Goal: Navigation & Orientation: Find specific page/section

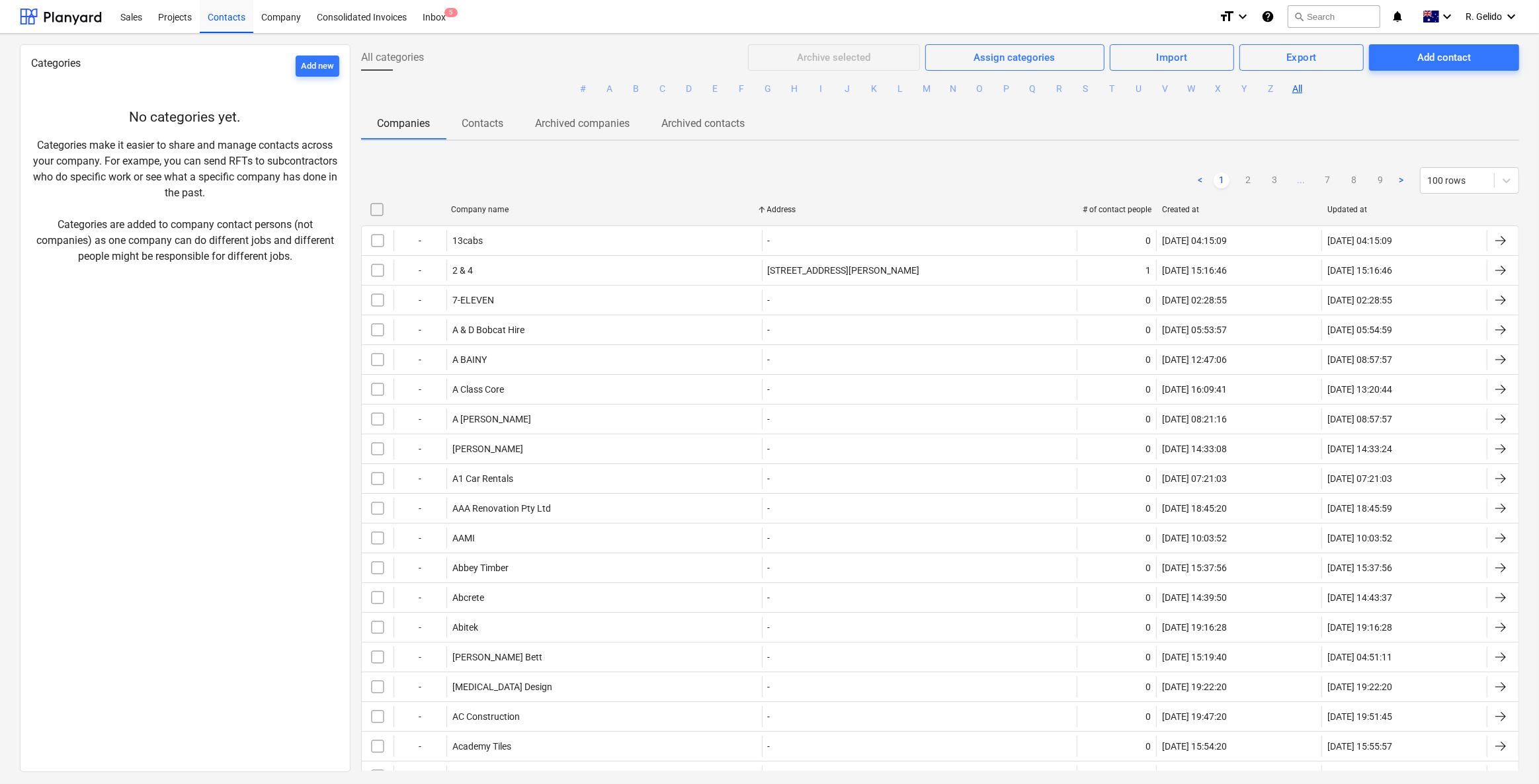
click at [454, 20] on div "Sales Projects Contacts Company Consolidated Invoices Inbox 5" at bounding box center [661, 16] width 1096 height 33
click at [433, 16] on div "Inbox 5" at bounding box center [434, 16] width 39 height 34
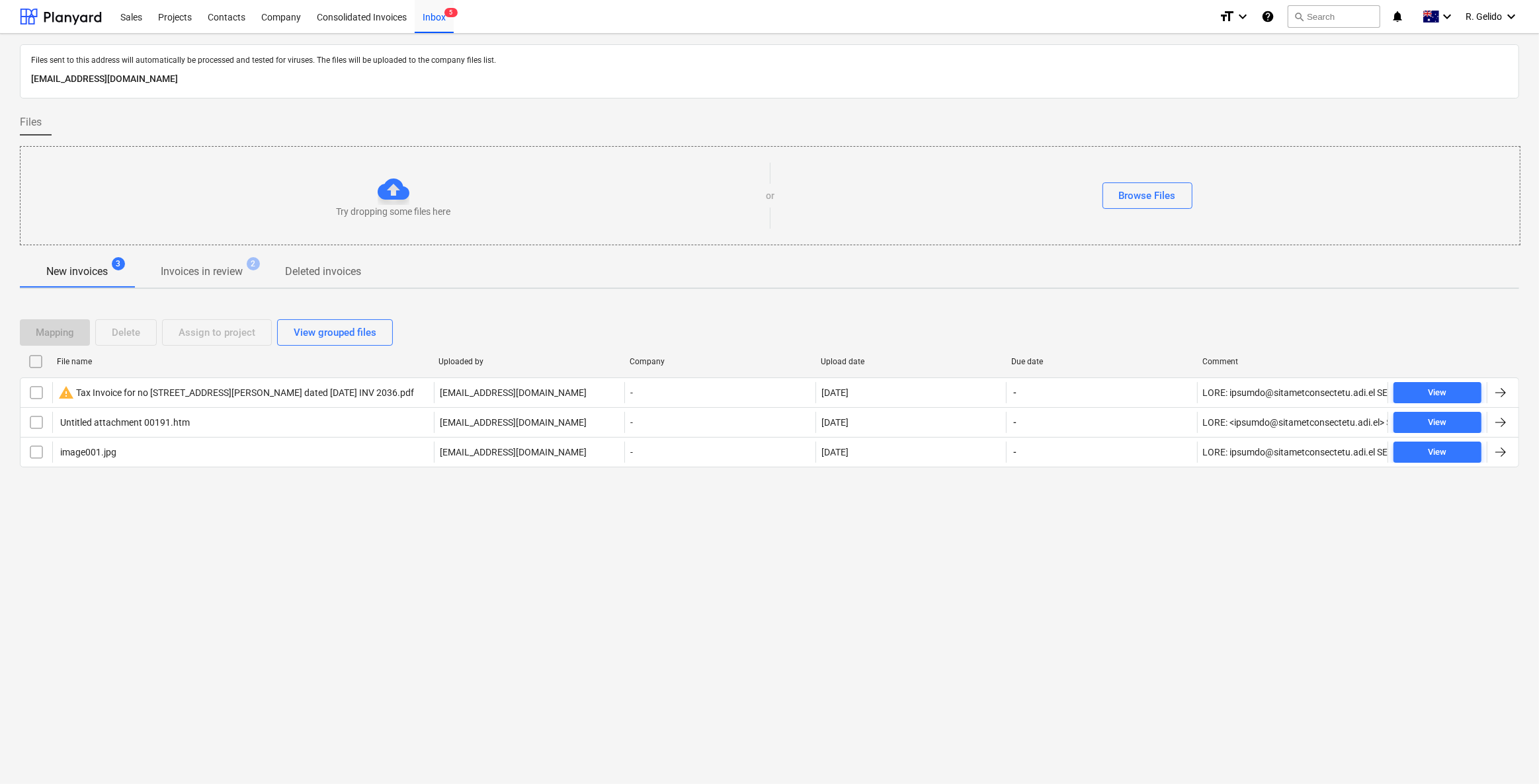
click at [258, 496] on div "Mapping Delete Assign to project View grouped files File name Uploaded by Compa…" at bounding box center [769, 398] width 1499 height 198
click at [168, 10] on div "Projects" at bounding box center [175, 16] width 49 height 34
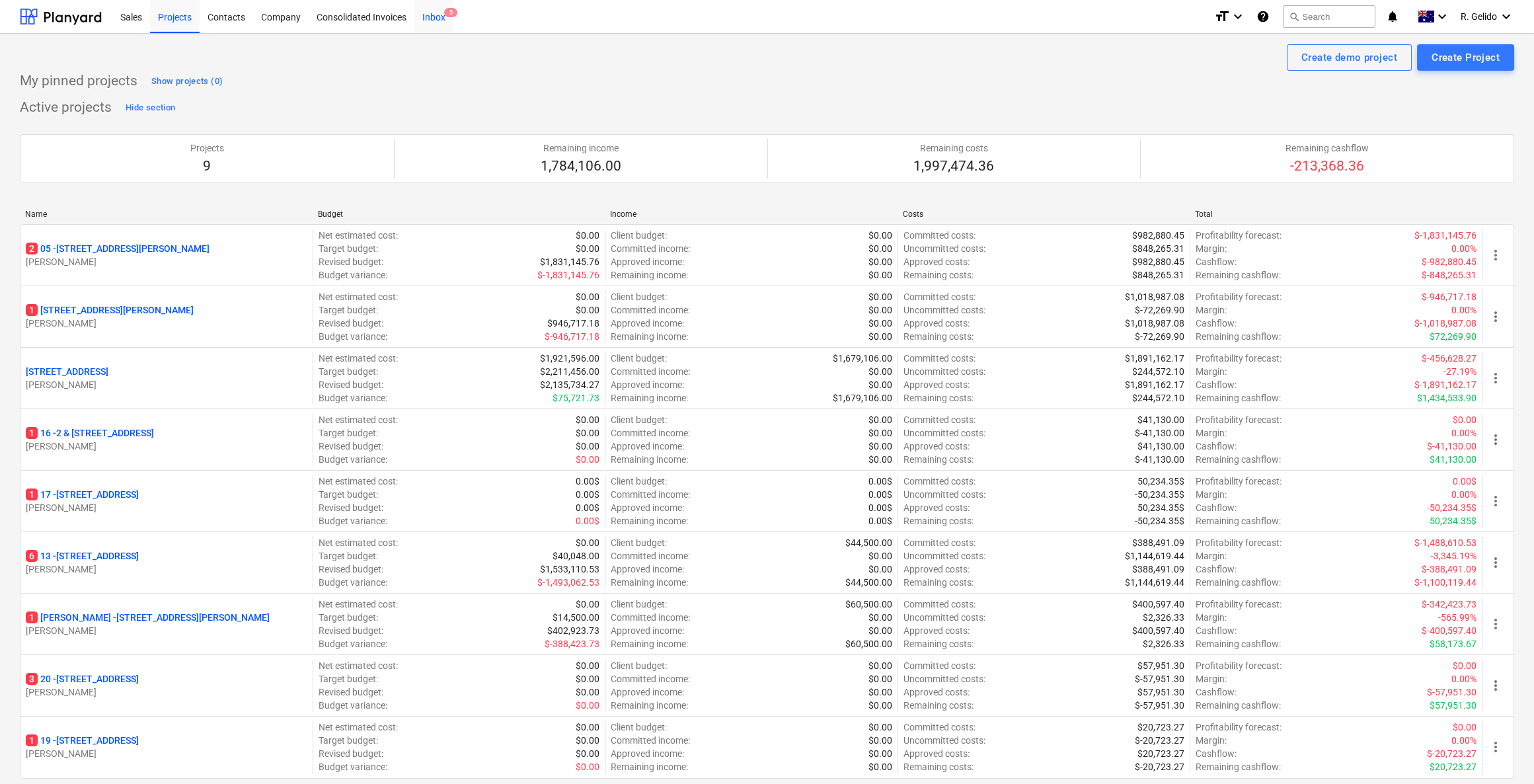
click at [447, 19] on div "Inbox 5" at bounding box center [434, 16] width 39 height 34
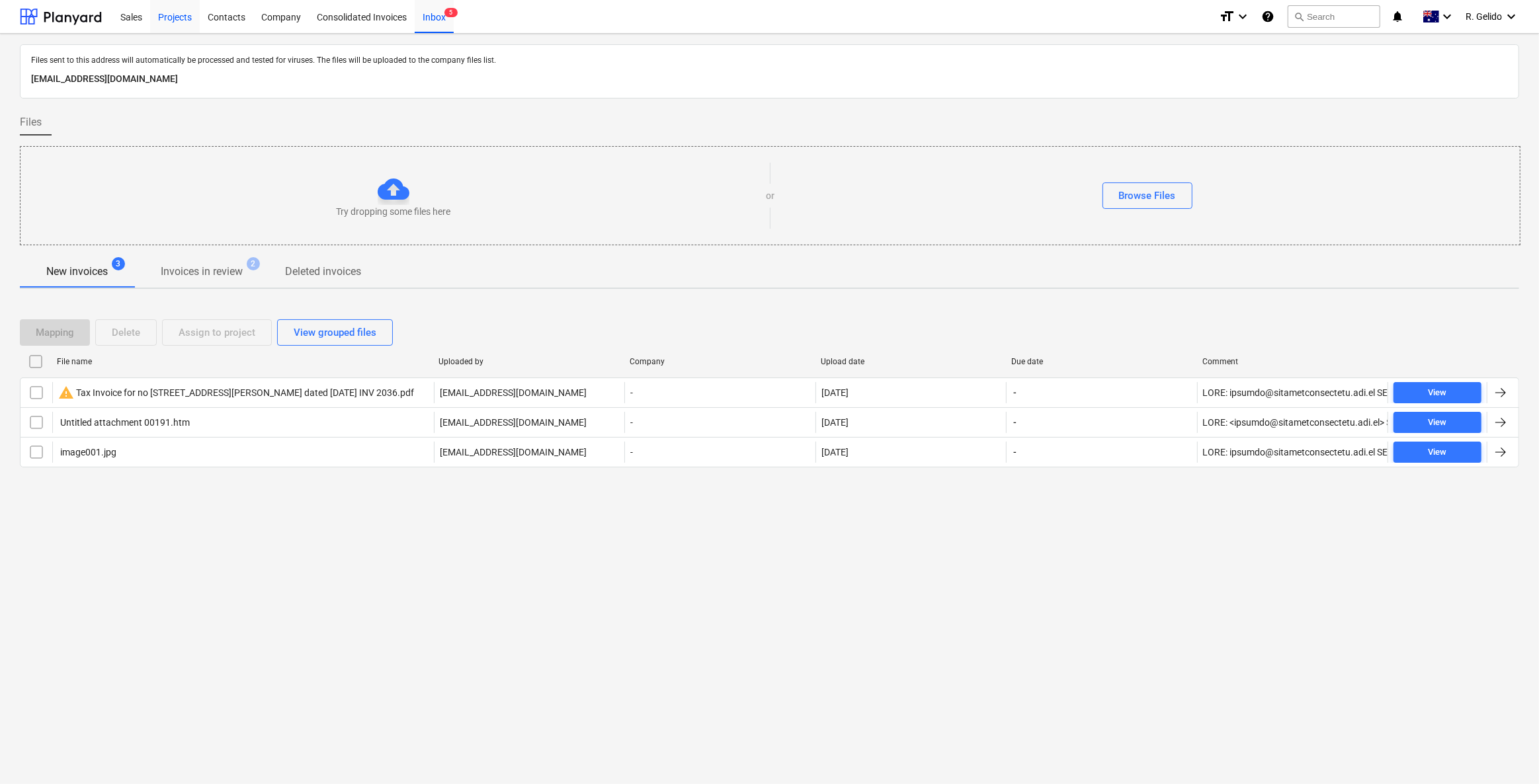
click at [183, 21] on div "Projects" at bounding box center [175, 16] width 49 height 34
